Goal: Information Seeking & Learning: Compare options

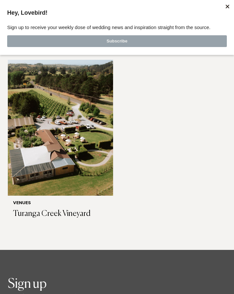
scroll to position [4363, 0]
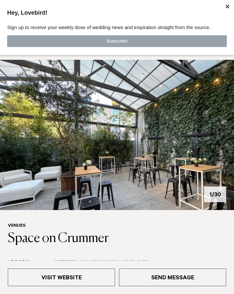
click at [165, 159] on img at bounding box center [117, 135] width 234 height 150
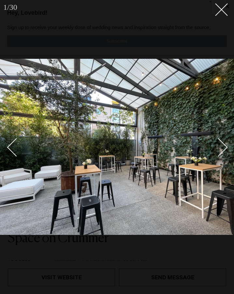
click at [217, 151] on div "Next slide" at bounding box center [219, 147] width 19 height 19
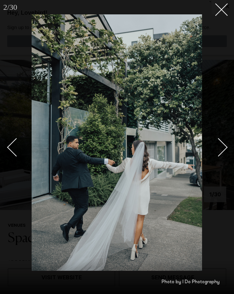
click at [217, 151] on div "Next slide" at bounding box center [219, 147] width 19 height 19
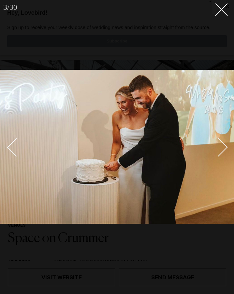
click at [217, 151] on div "Next slide" at bounding box center [219, 147] width 19 height 19
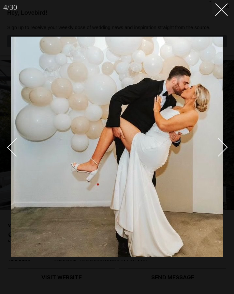
click at [217, 151] on div "Next slide" at bounding box center [219, 147] width 19 height 19
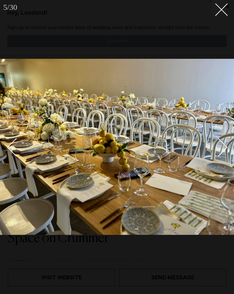
click at [217, 151] on div "Next slide" at bounding box center [219, 147] width 19 height 19
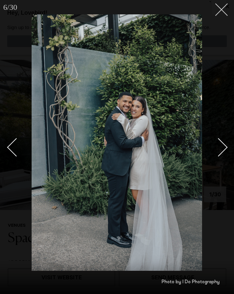
click at [221, 13] on button at bounding box center [219, 7] width 14 height 14
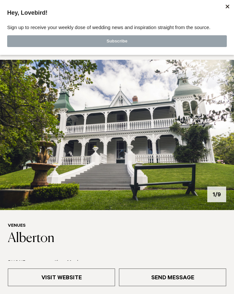
click at [227, 130] on img at bounding box center [117, 135] width 234 height 150
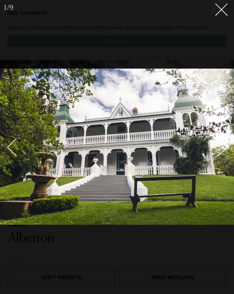
click at [227, 130] on img at bounding box center [117, 147] width 234 height 156
click at [228, 142] on img at bounding box center [117, 147] width 234 height 156
click at [227, 148] on img at bounding box center [117, 147] width 234 height 156
click at [225, 148] on div "Next slide" at bounding box center [219, 147] width 19 height 19
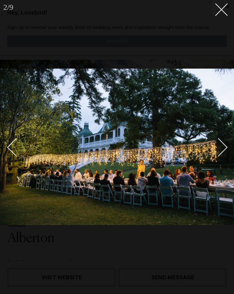
click at [225, 148] on div "Next slide" at bounding box center [219, 147] width 19 height 19
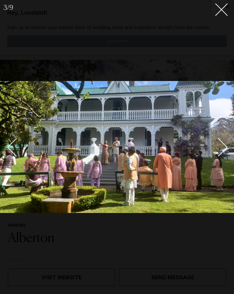
click at [225, 148] on div "Next slide" at bounding box center [219, 147] width 19 height 19
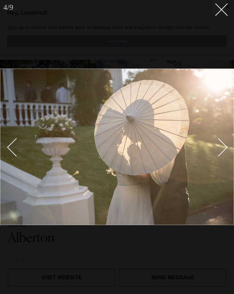
click at [225, 148] on div "Next slide" at bounding box center [219, 147] width 19 height 19
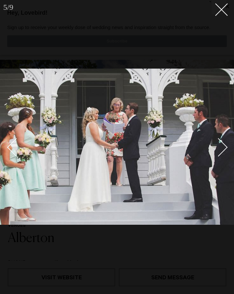
click at [225, 148] on div "Next slide" at bounding box center [219, 147] width 19 height 19
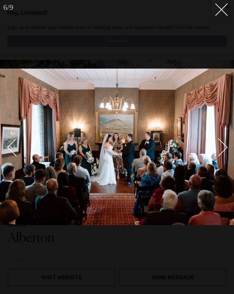
click at [225, 148] on div "Next slide" at bounding box center [219, 147] width 19 height 19
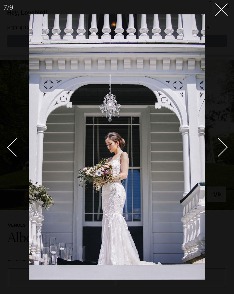
click at [225, 148] on div "Next slide" at bounding box center [219, 147] width 19 height 19
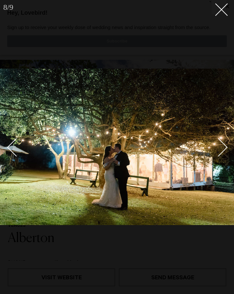
click at [225, 148] on div "Next slide" at bounding box center [219, 147] width 19 height 19
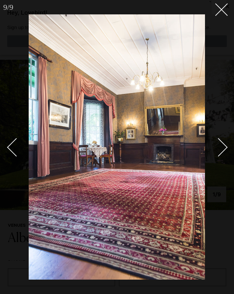
click at [225, 148] on div "Next slide" at bounding box center [219, 147] width 19 height 19
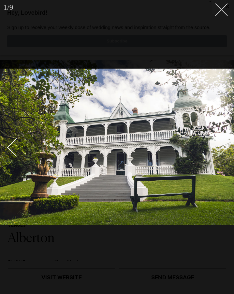
click at [221, 8] on line at bounding box center [222, 10] width 12 height 12
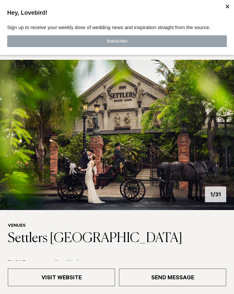
click at [208, 138] on img at bounding box center [117, 135] width 234 height 150
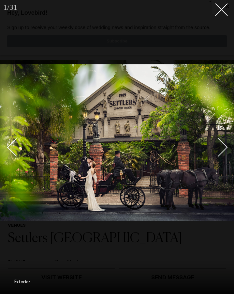
click at [219, 142] on div "Next slide" at bounding box center [219, 147] width 19 height 19
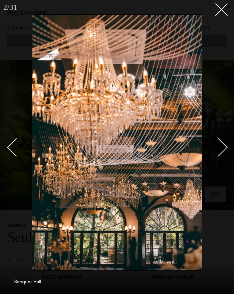
click at [219, 142] on div "Next slide" at bounding box center [219, 147] width 19 height 19
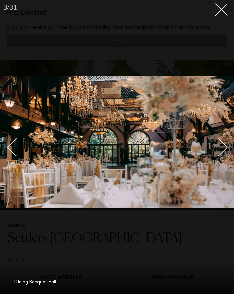
click at [219, 142] on div "Next slide" at bounding box center [219, 147] width 19 height 19
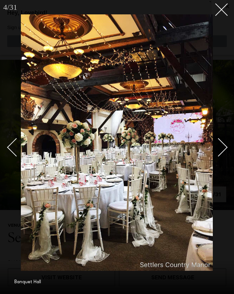
click at [219, 142] on div "Next slide" at bounding box center [219, 147] width 19 height 19
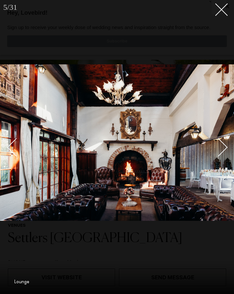
click at [219, 16] on div at bounding box center [117, 147] width 234 height 294
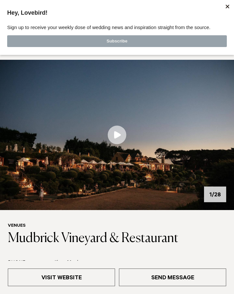
click at [193, 124] on img at bounding box center [117, 135] width 234 height 150
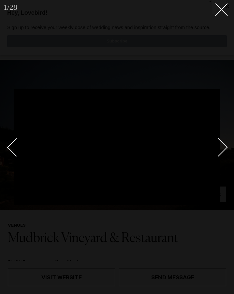
click at [220, 146] on div "Next slide" at bounding box center [219, 147] width 19 height 19
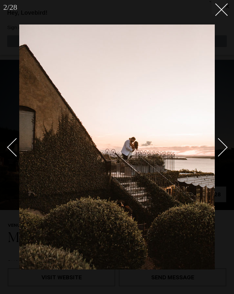
click at [220, 146] on div "Next slide" at bounding box center [219, 147] width 19 height 19
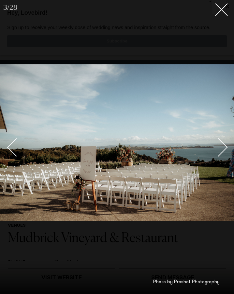
click at [217, 143] on div "Next slide" at bounding box center [219, 147] width 19 height 19
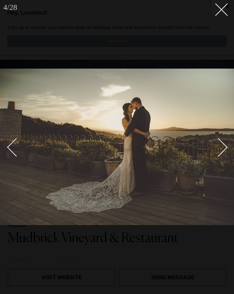
click at [217, 143] on div "Next slide" at bounding box center [219, 147] width 19 height 19
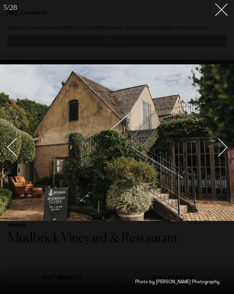
click at [217, 142] on div "Next slide" at bounding box center [219, 147] width 19 height 19
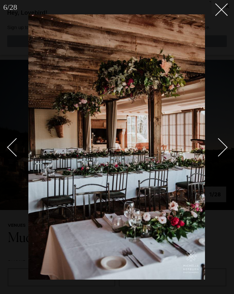
click at [217, 142] on div "Next slide" at bounding box center [219, 147] width 19 height 19
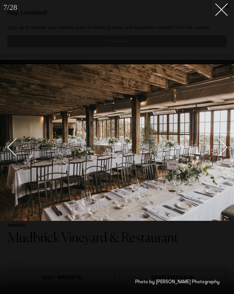
click at [217, 142] on div "Next slide" at bounding box center [219, 147] width 19 height 19
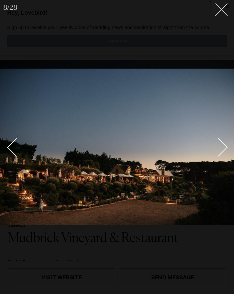
click at [220, 14] on button at bounding box center [219, 7] width 14 height 14
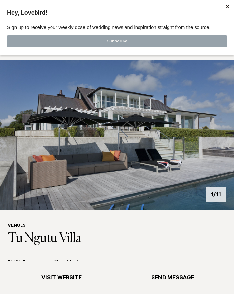
click at [203, 133] on img at bounding box center [117, 135] width 234 height 150
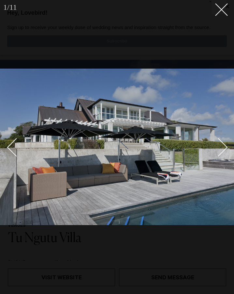
click at [222, 145] on div "Next slide" at bounding box center [219, 147] width 19 height 19
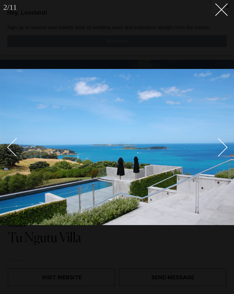
click at [222, 145] on div "Next slide" at bounding box center [219, 147] width 19 height 19
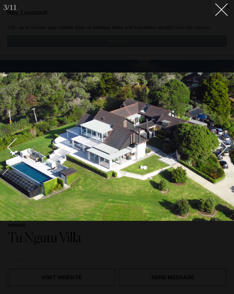
click at [223, 146] on div "Next slide" at bounding box center [219, 147] width 19 height 19
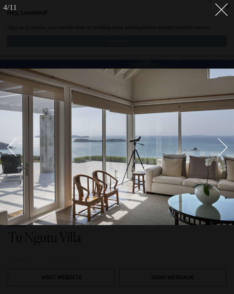
click at [223, 146] on div "Next slide" at bounding box center [219, 147] width 19 height 19
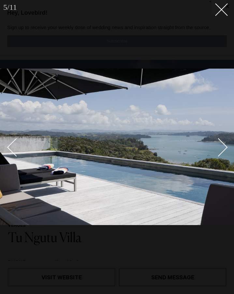
click at [223, 146] on div "Next slide" at bounding box center [219, 147] width 19 height 19
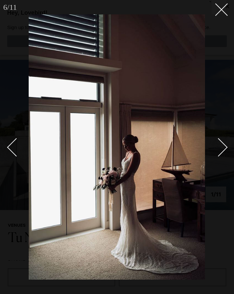
click at [223, 144] on div "Next slide" at bounding box center [219, 147] width 19 height 19
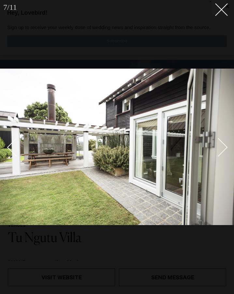
click at [223, 144] on div "Next slide" at bounding box center [219, 147] width 19 height 19
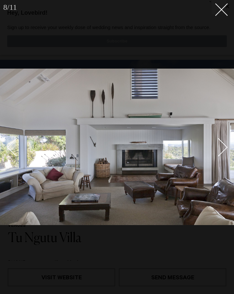
click at [223, 144] on div "Next slide" at bounding box center [219, 147] width 19 height 19
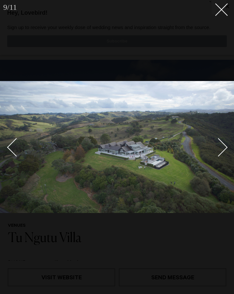
click at [223, 144] on div "Next slide" at bounding box center [219, 147] width 19 height 19
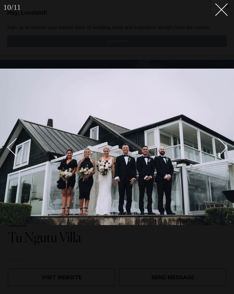
click at [223, 144] on div "Next slide" at bounding box center [219, 147] width 19 height 19
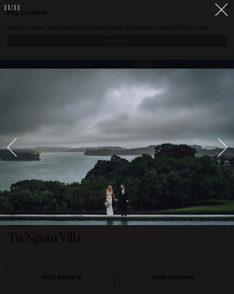
click at [225, 14] on div at bounding box center [117, 147] width 234 height 294
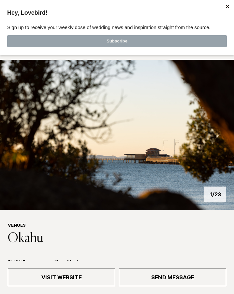
click at [222, 137] on img at bounding box center [117, 135] width 234 height 150
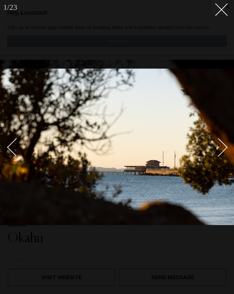
click at [218, 139] on div "Next slide" at bounding box center [219, 147] width 19 height 19
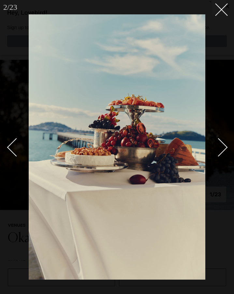
click at [218, 139] on div "Next slide" at bounding box center [219, 147] width 19 height 19
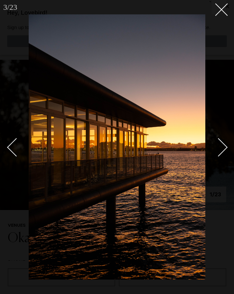
click at [218, 138] on div "Next slide" at bounding box center [219, 147] width 19 height 19
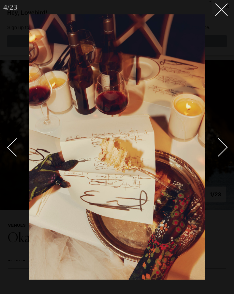
click at [218, 138] on div "Next slide" at bounding box center [219, 147] width 19 height 19
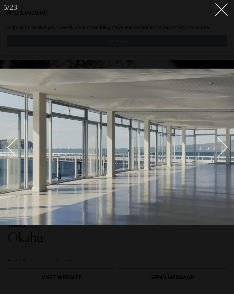
click at [218, 138] on div "Next slide" at bounding box center [219, 147] width 19 height 19
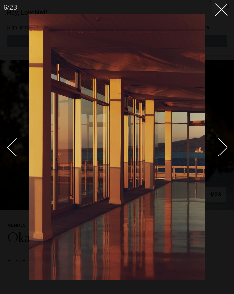
click at [218, 138] on div "Next slide" at bounding box center [219, 147] width 19 height 19
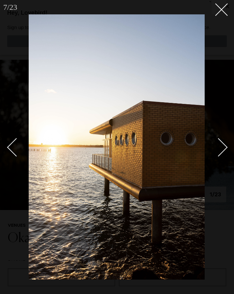
click at [218, 138] on div "Next slide" at bounding box center [219, 147] width 19 height 19
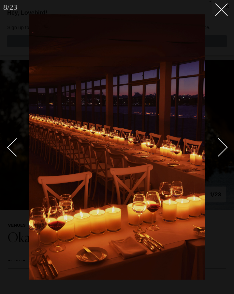
click at [218, 138] on div "Next slide" at bounding box center [219, 147] width 19 height 19
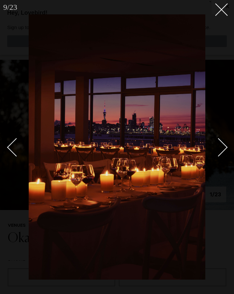
click at [218, 139] on div "Next slide" at bounding box center [219, 147] width 19 height 19
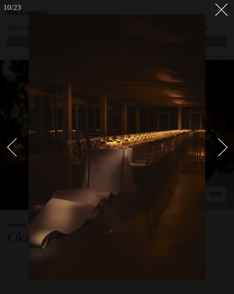
click at [218, 139] on div "Next slide" at bounding box center [219, 147] width 19 height 19
